Goal: Transaction & Acquisition: Purchase product/service

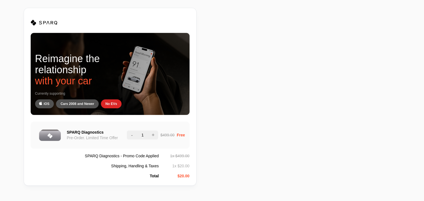
click at [152, 134] on span "+" at bounding box center [153, 136] width 3 height 6
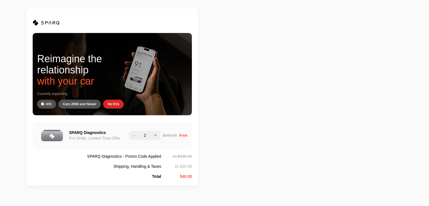
click at [133, 135] on button "-" at bounding box center [135, 135] width 12 height 8
